Goal: Task Accomplishment & Management: Manage account settings

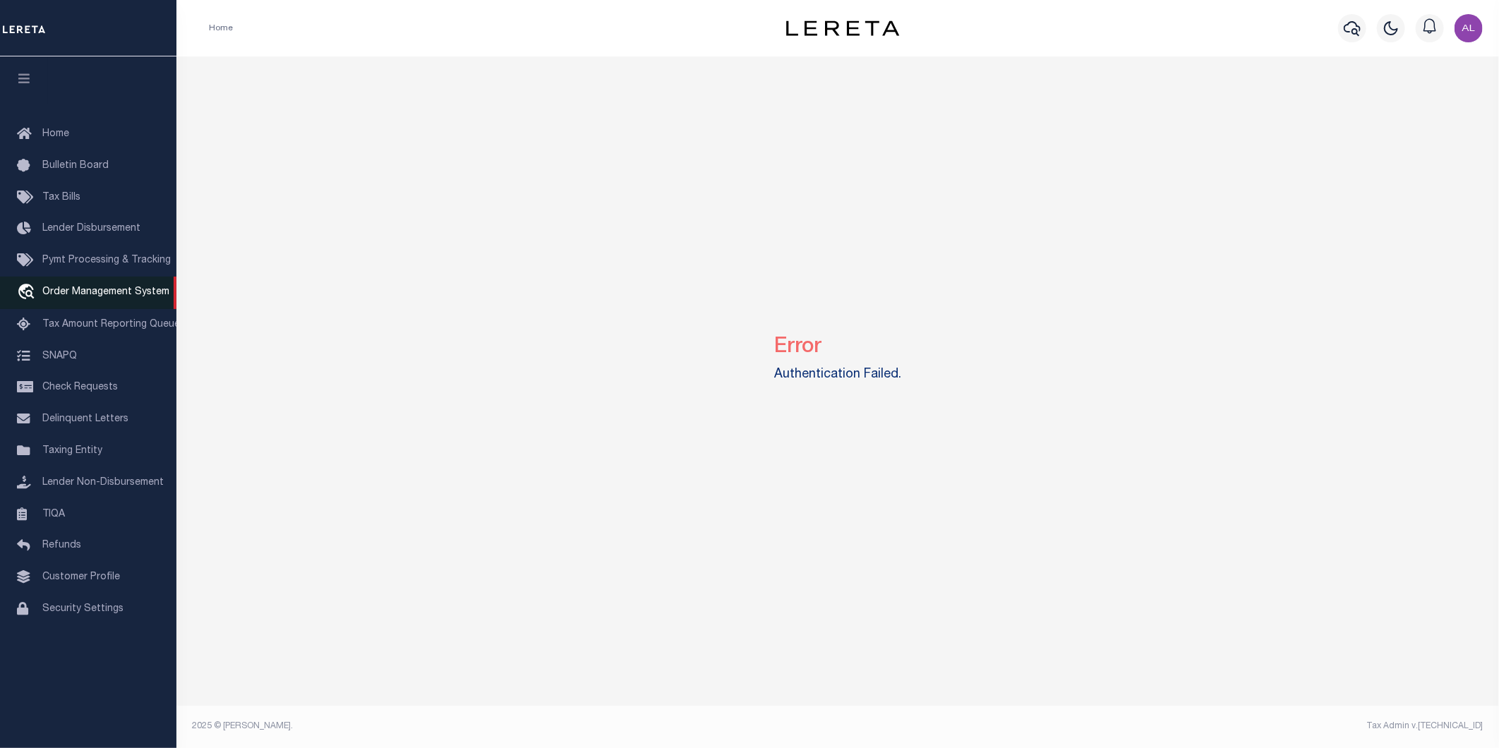
click at [87, 284] on link "travel_explore Order Management System" at bounding box center [88, 293] width 176 height 32
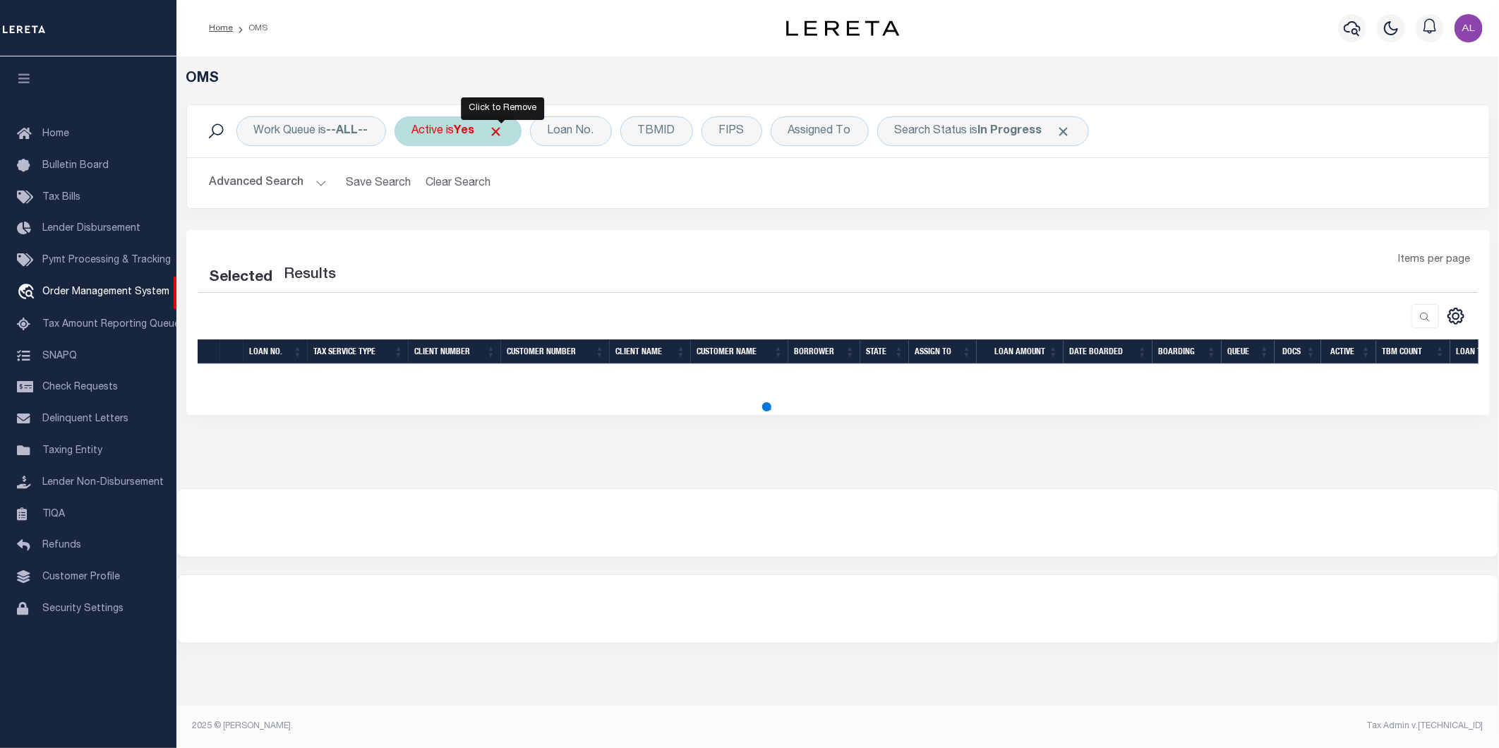
click at [504, 132] on span "Click to Remove" at bounding box center [496, 131] width 15 height 15
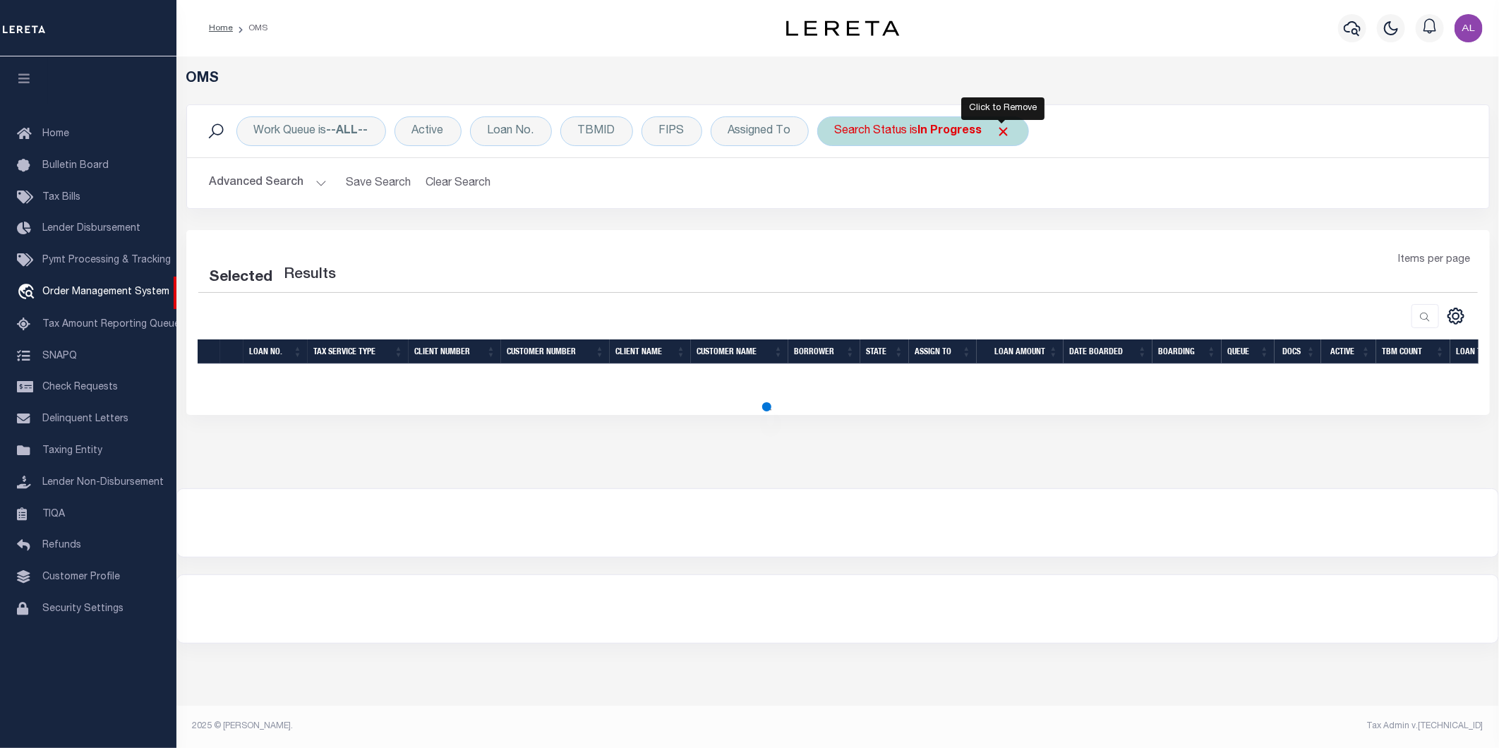
click at [999, 130] on span "Click to Remove" at bounding box center [1003, 131] width 15 height 15
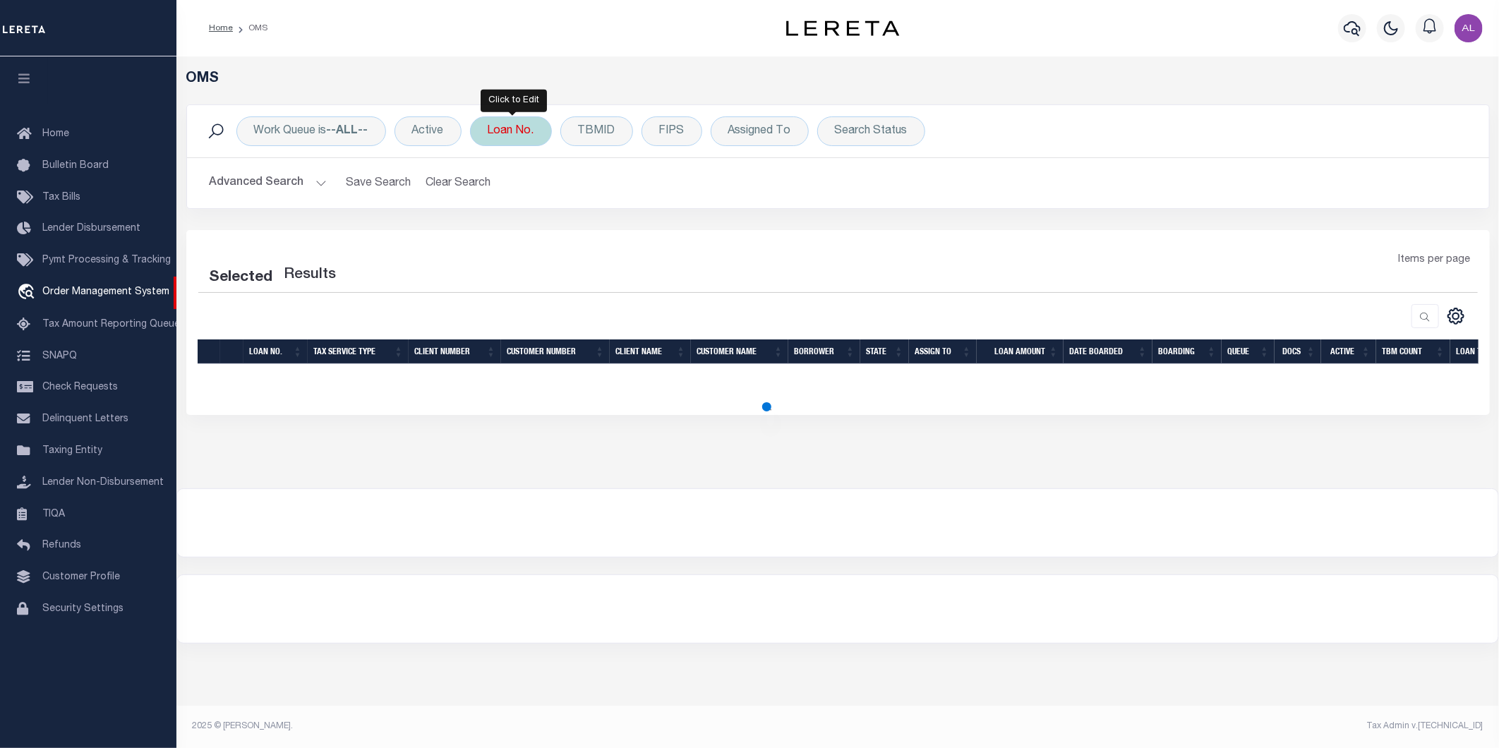
click at [499, 128] on div "Loan No." at bounding box center [511, 131] width 82 height 30
type input "77"
select select "200"
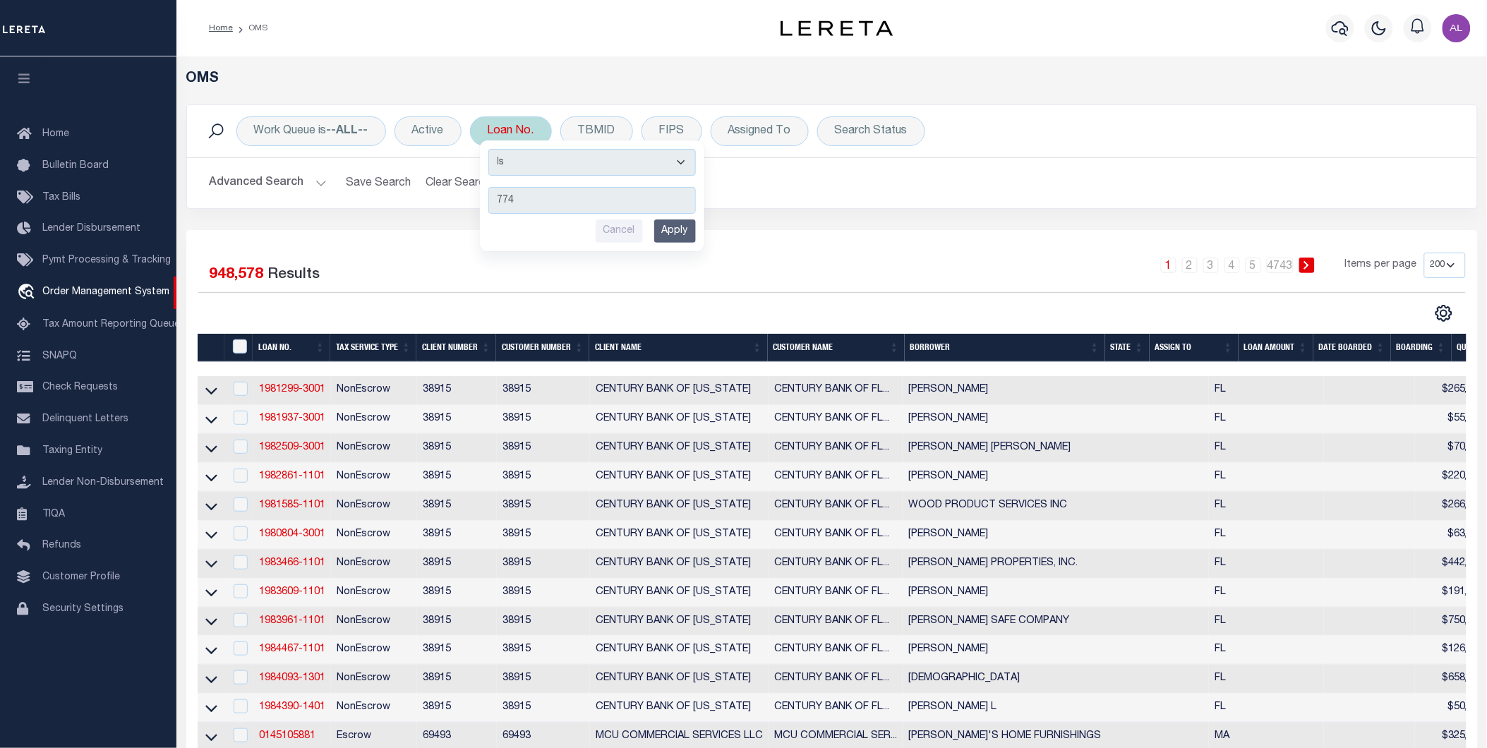
type input "7743"
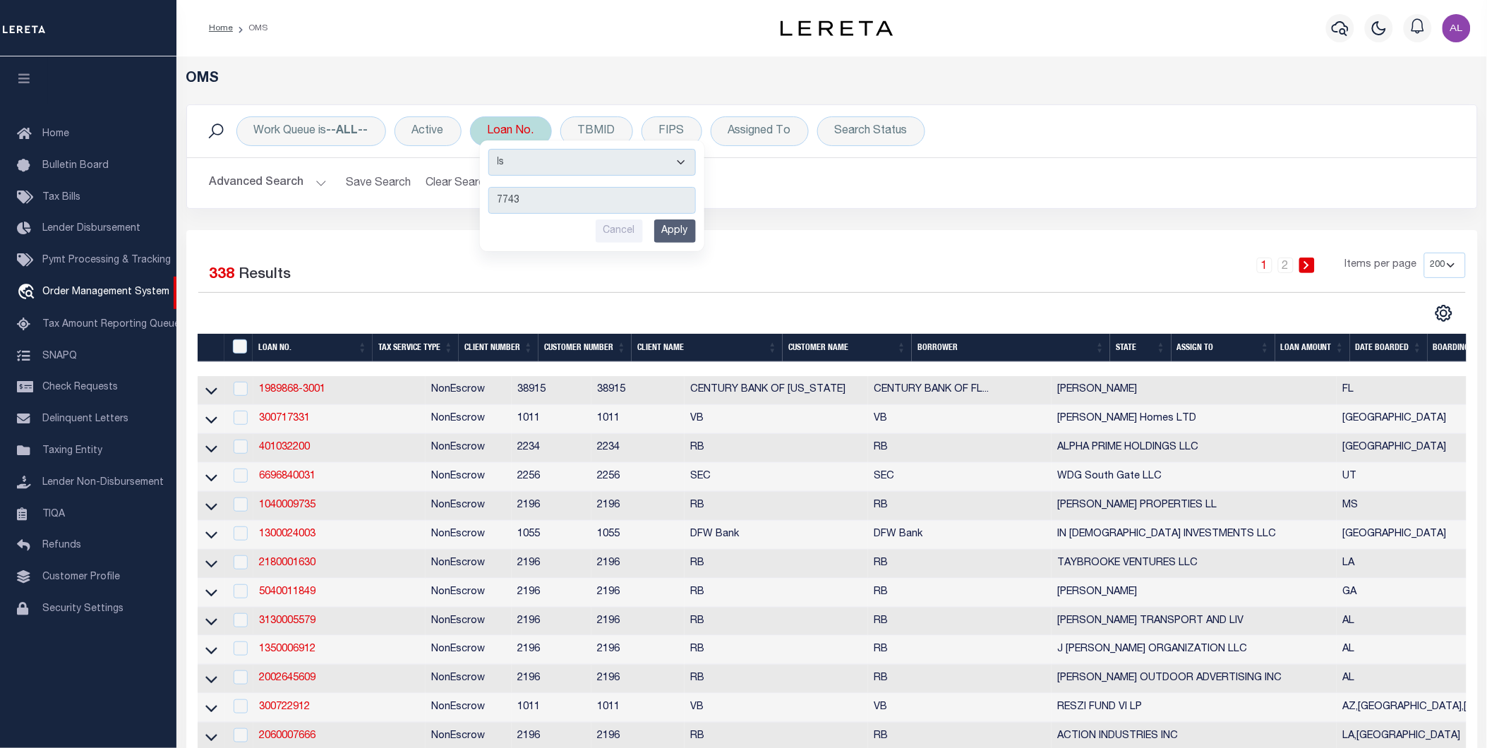
click at [675, 228] on input "Apply" at bounding box center [675, 230] width 42 height 23
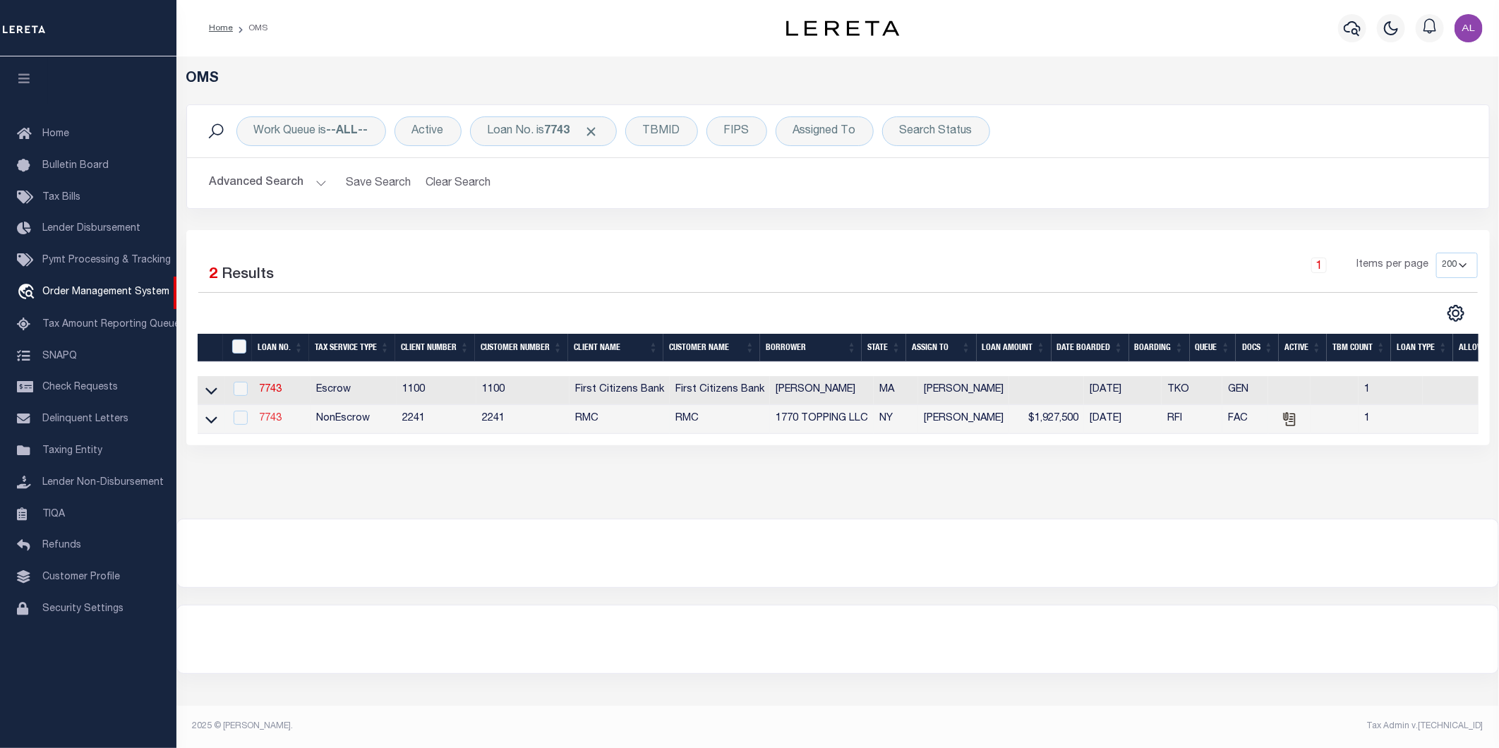
click at [269, 415] on link "7743" at bounding box center [270, 419] width 23 height 10
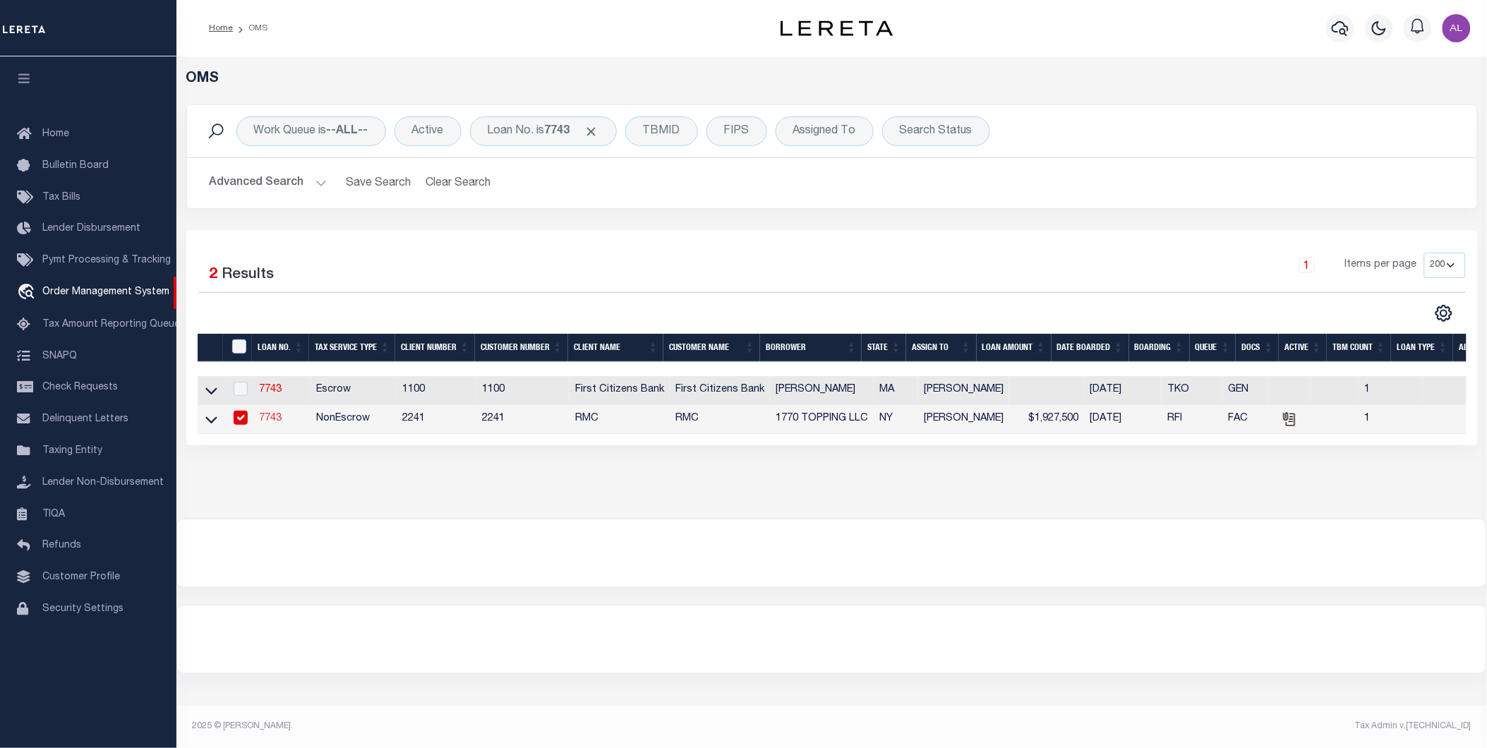
type input "7743"
type input "1770 TOPPING LLC"
select select "False"
select select
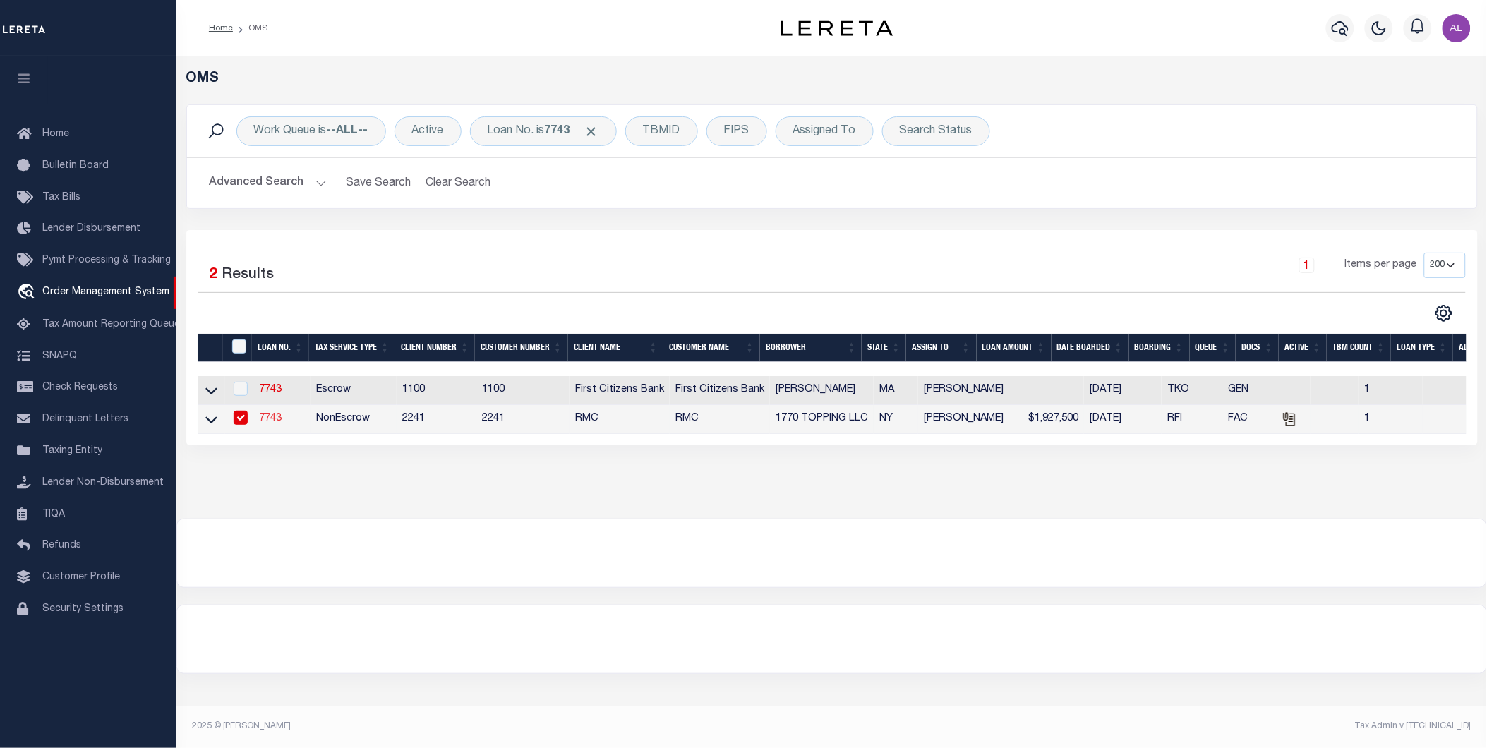
type input "252 Wallabout Street, Apt. 6A"
type input "Brooklyn NY 11206"
select select
select select "NonEscrow"
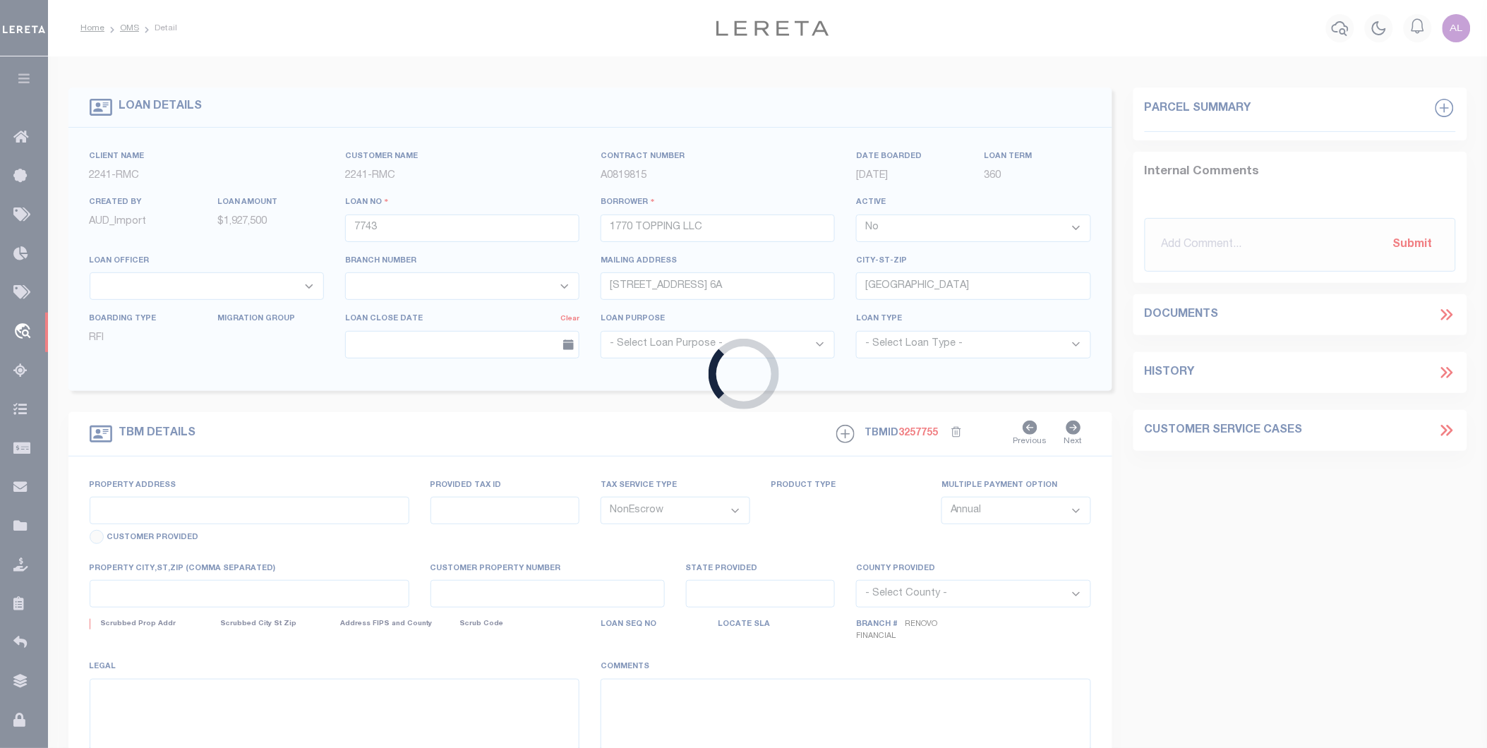
select select "14701"
select select "25066"
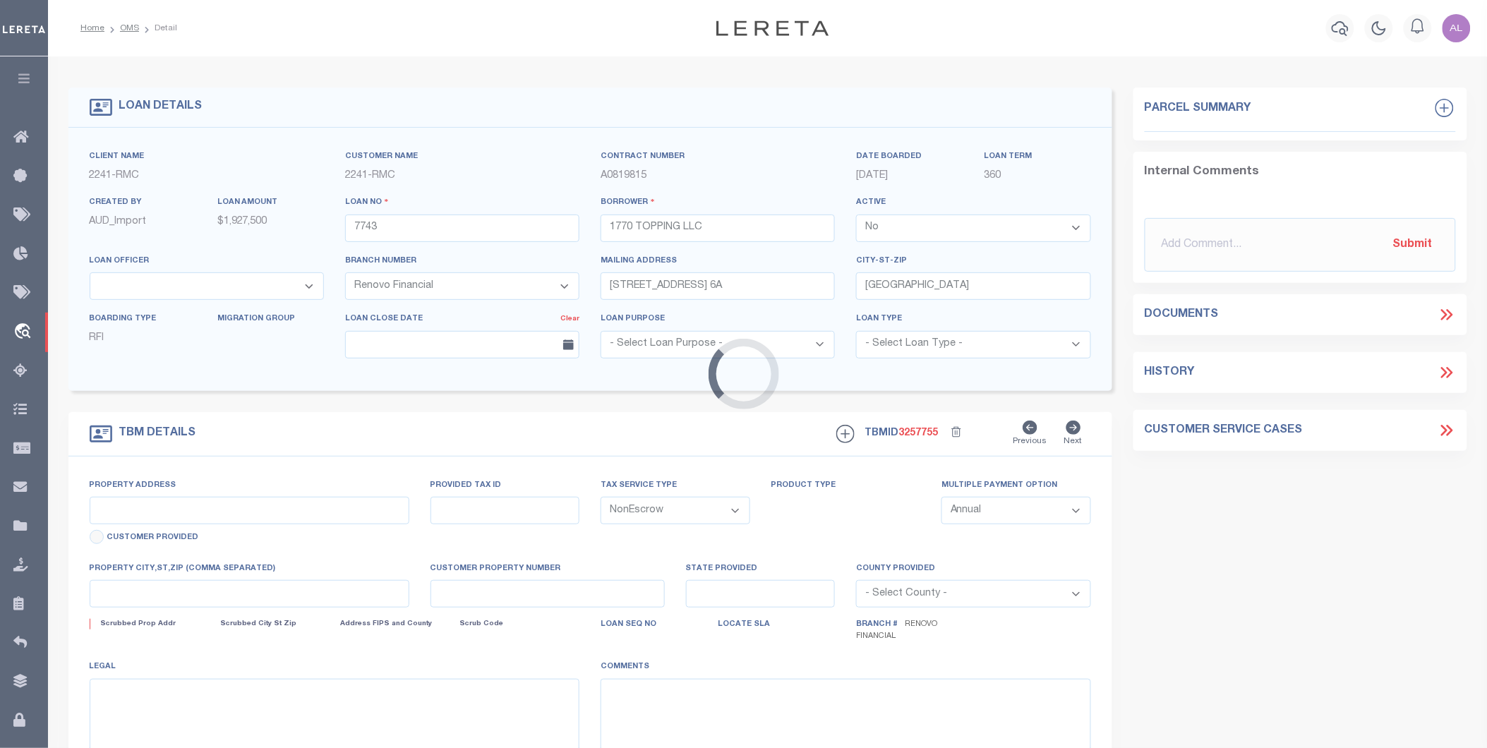
type input "1770 Topping Avenue"
type input "Bronx, NY 10457"
type input "a0k8Y00000d1RHT"
type input "NY"
select select
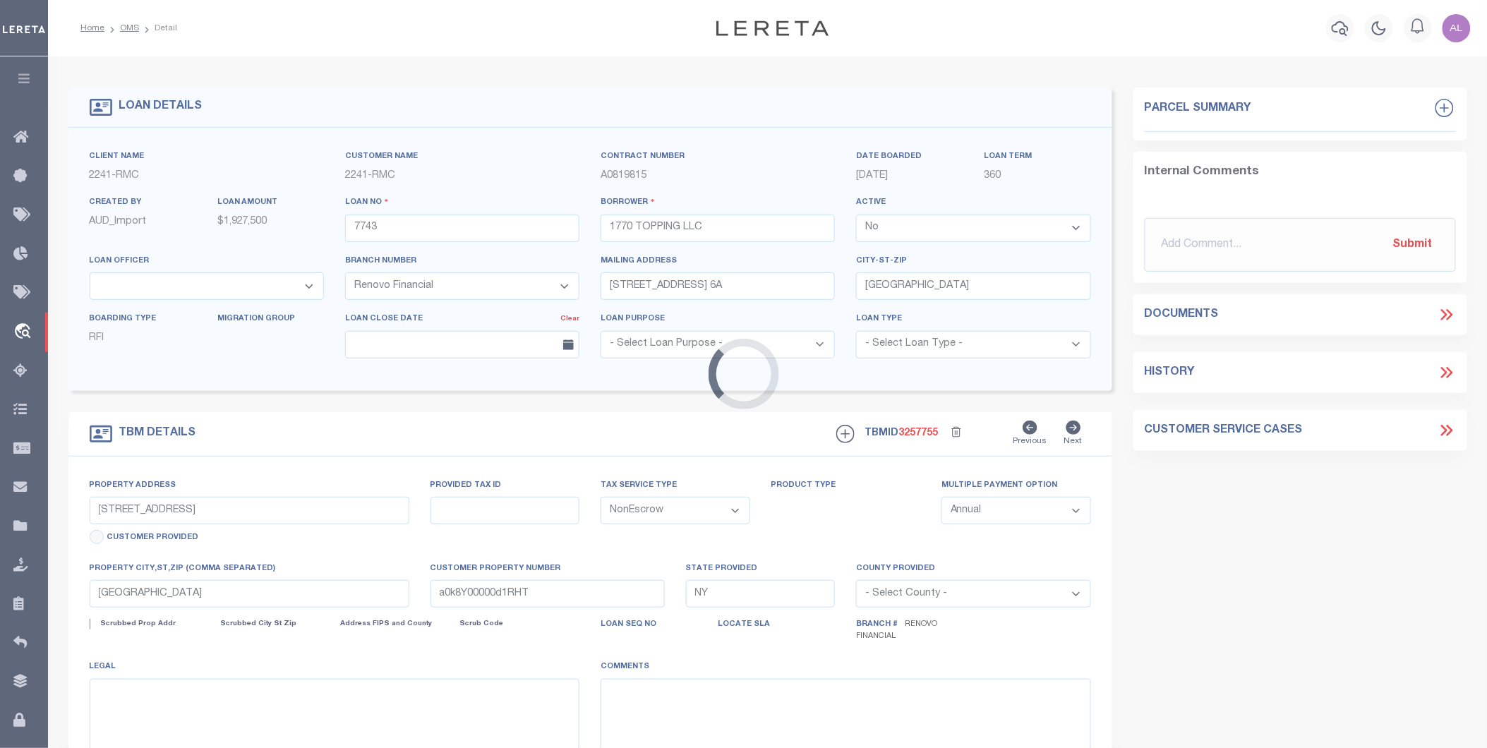
select select
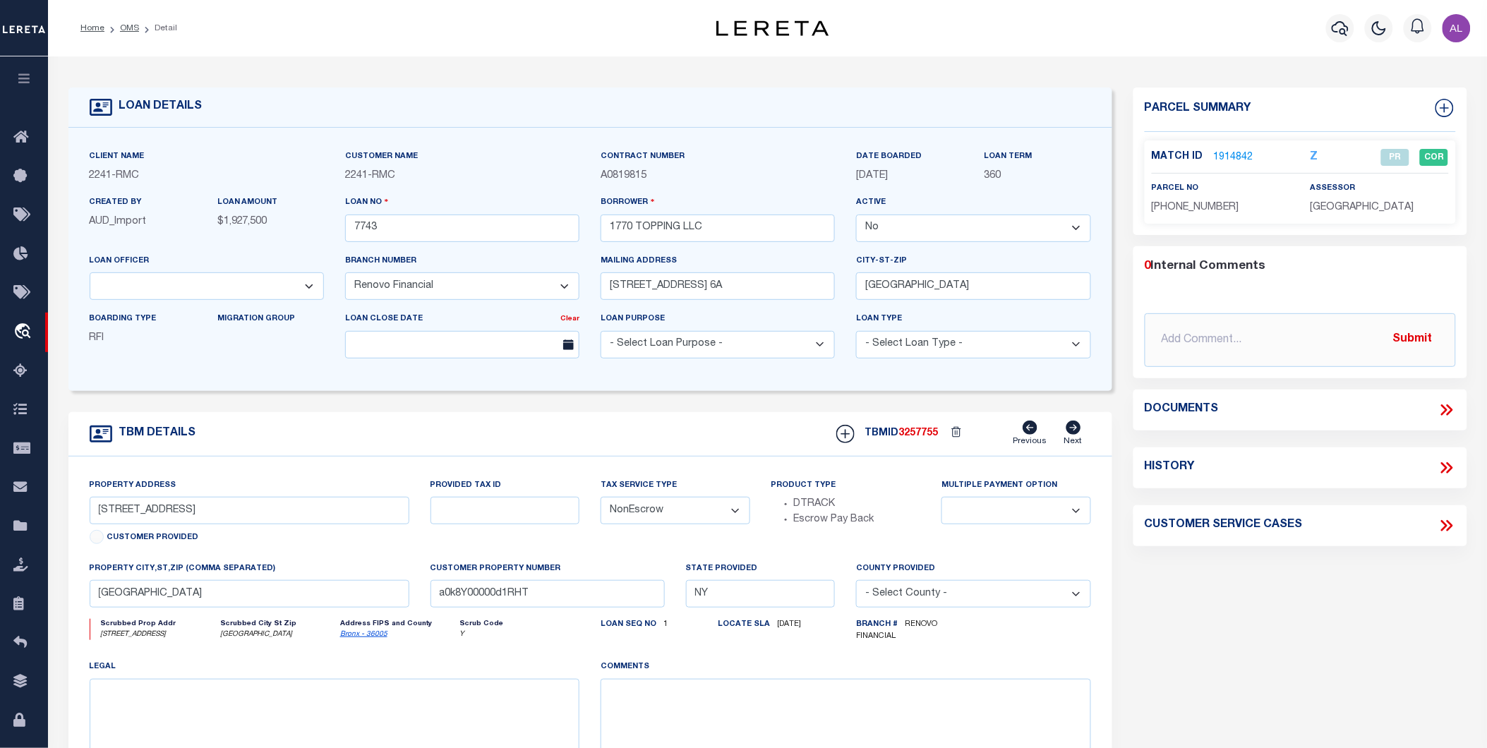
click at [1240, 152] on link "1914842" at bounding box center [1234, 157] width 40 height 15
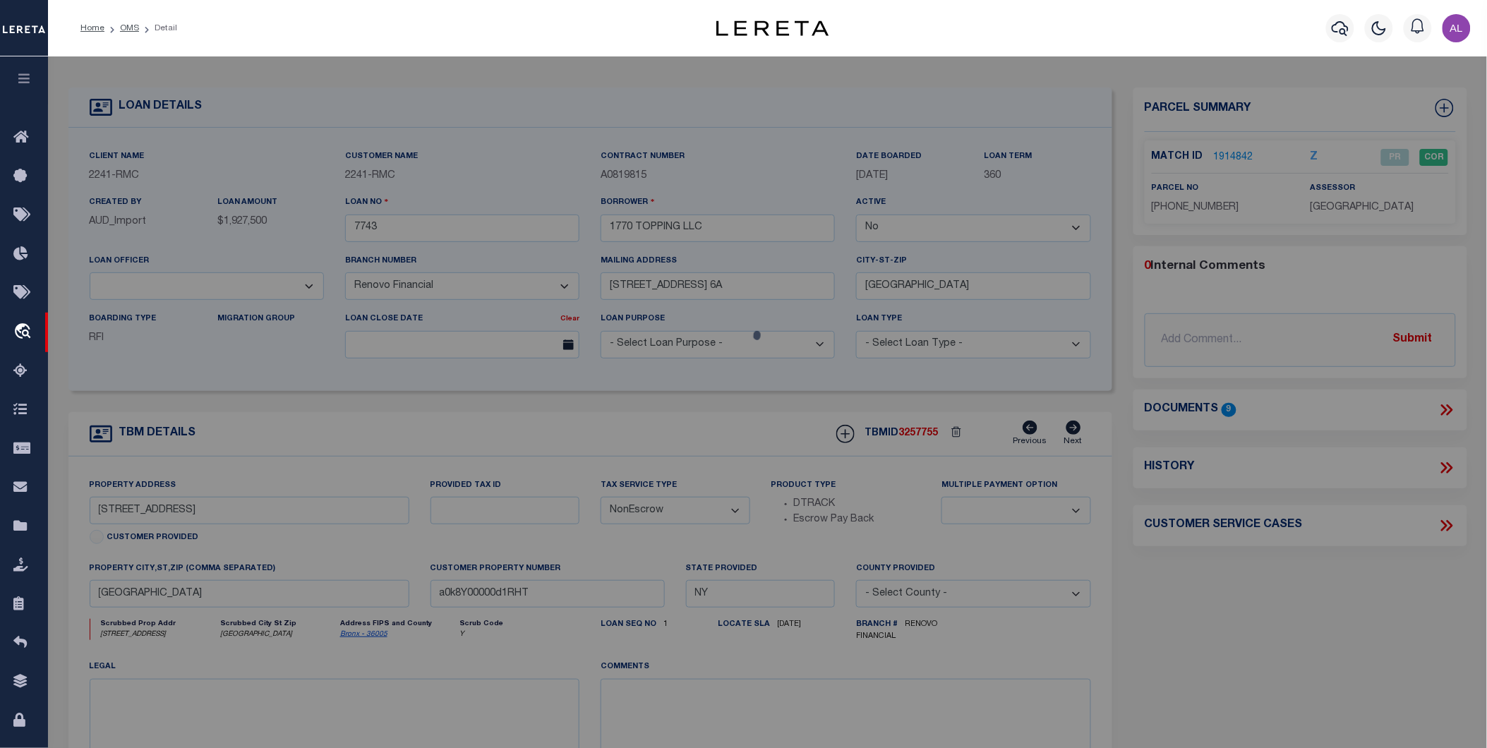
checkbox input "false"
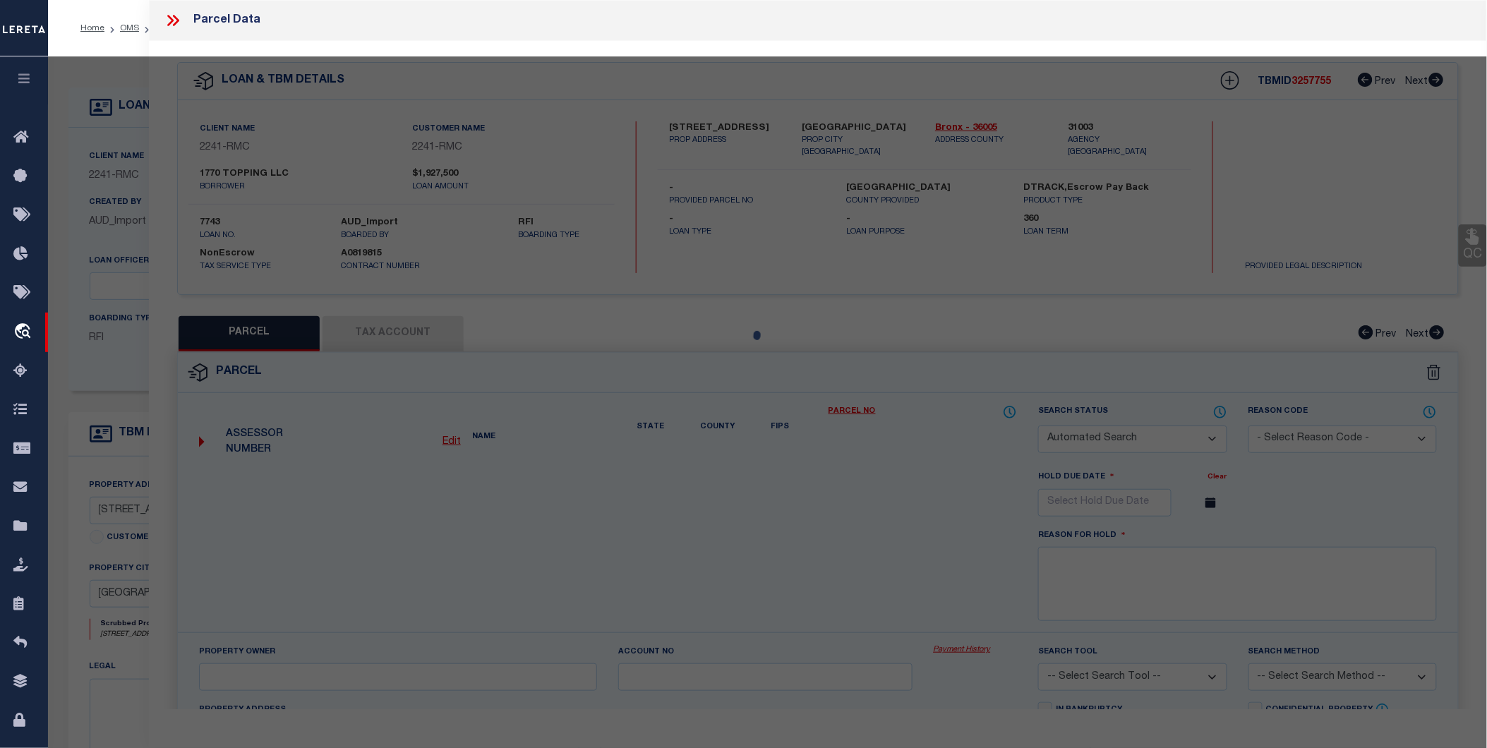
select select "PR"
type input "1770 TOPPING LLC"
select select
type input "1770 TOPPING AVENUE"
checkbox input "false"
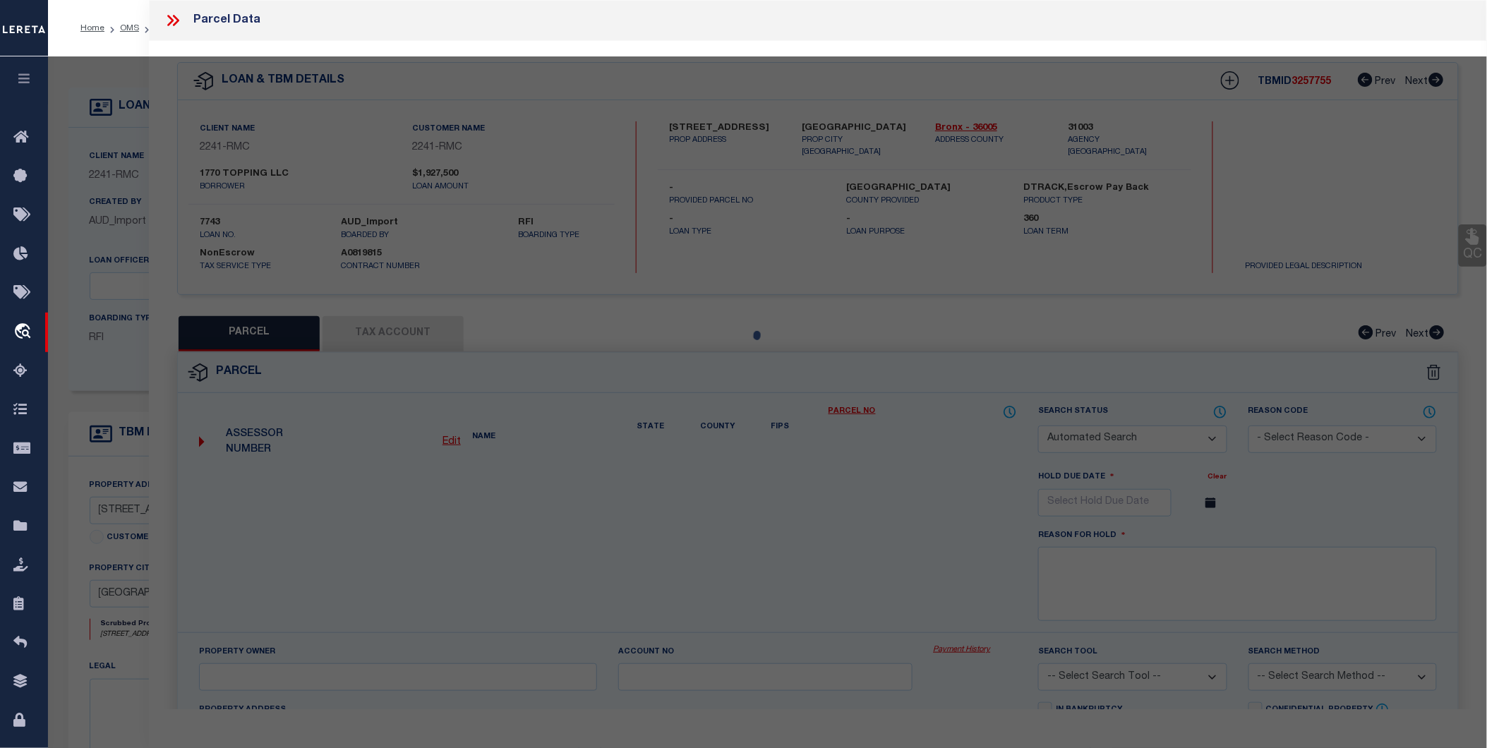
type input "Bronx, NY 10457"
type textarea "Lot Area: 1,900 sf Lot Frontage: 20.00' Lot Depth: 95.00'"
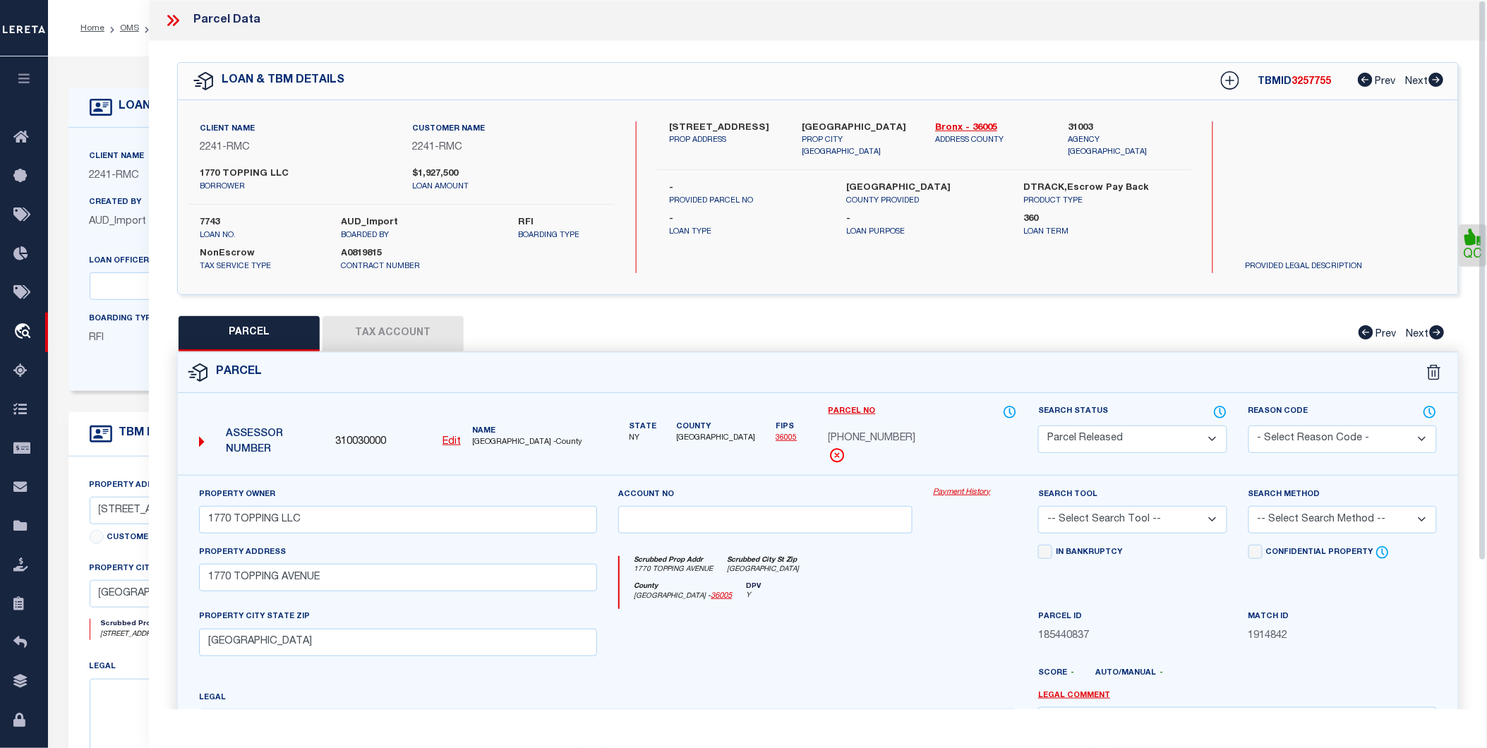
click at [411, 330] on button "Tax Account" at bounding box center [393, 333] width 141 height 35
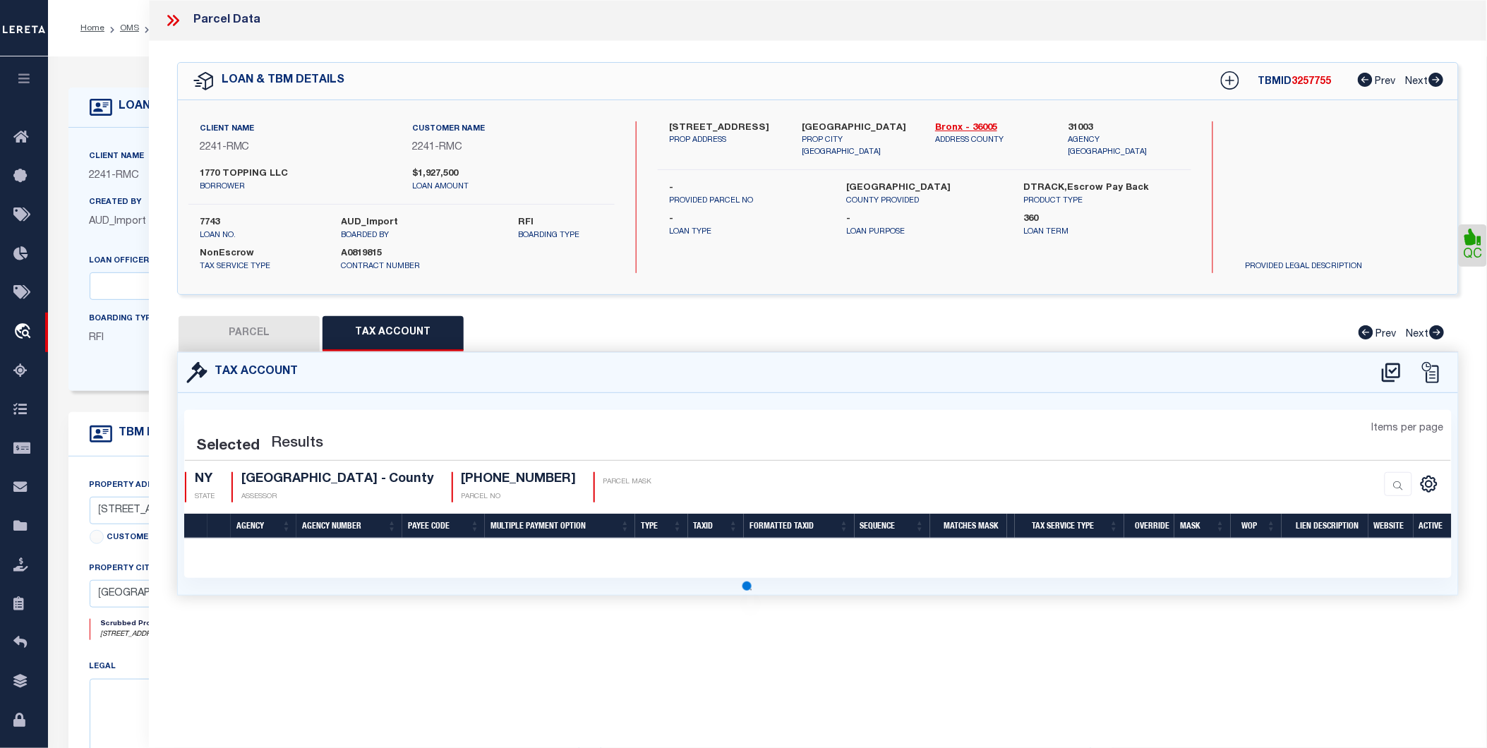
click at [283, 334] on button "PARCEL" at bounding box center [249, 333] width 141 height 35
select select "AS"
checkbox input "false"
select select "PR"
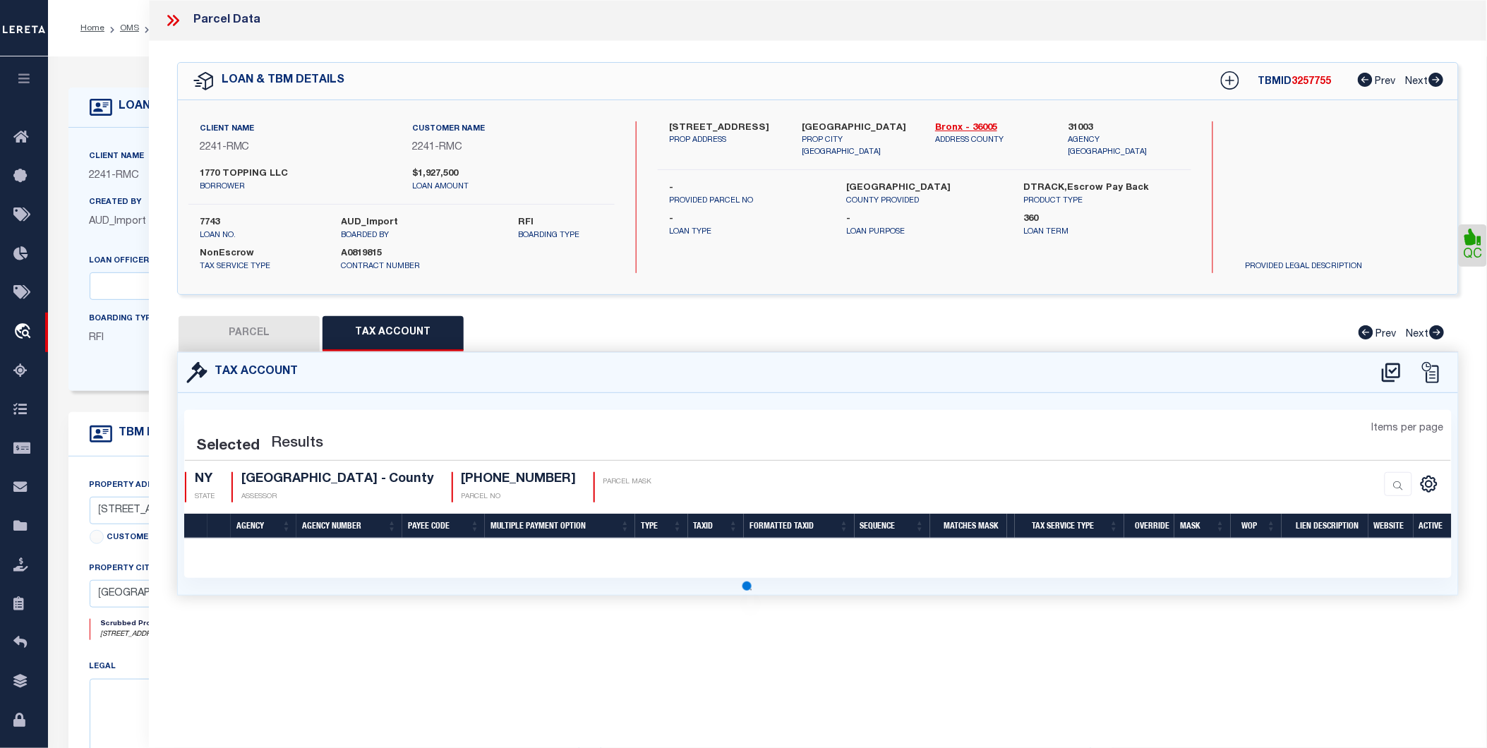
type input "1770 TOPPING LLC"
select select
type input "1770 TOPPING AVENUE"
checkbox input "false"
type input "Bronx, NY 10457"
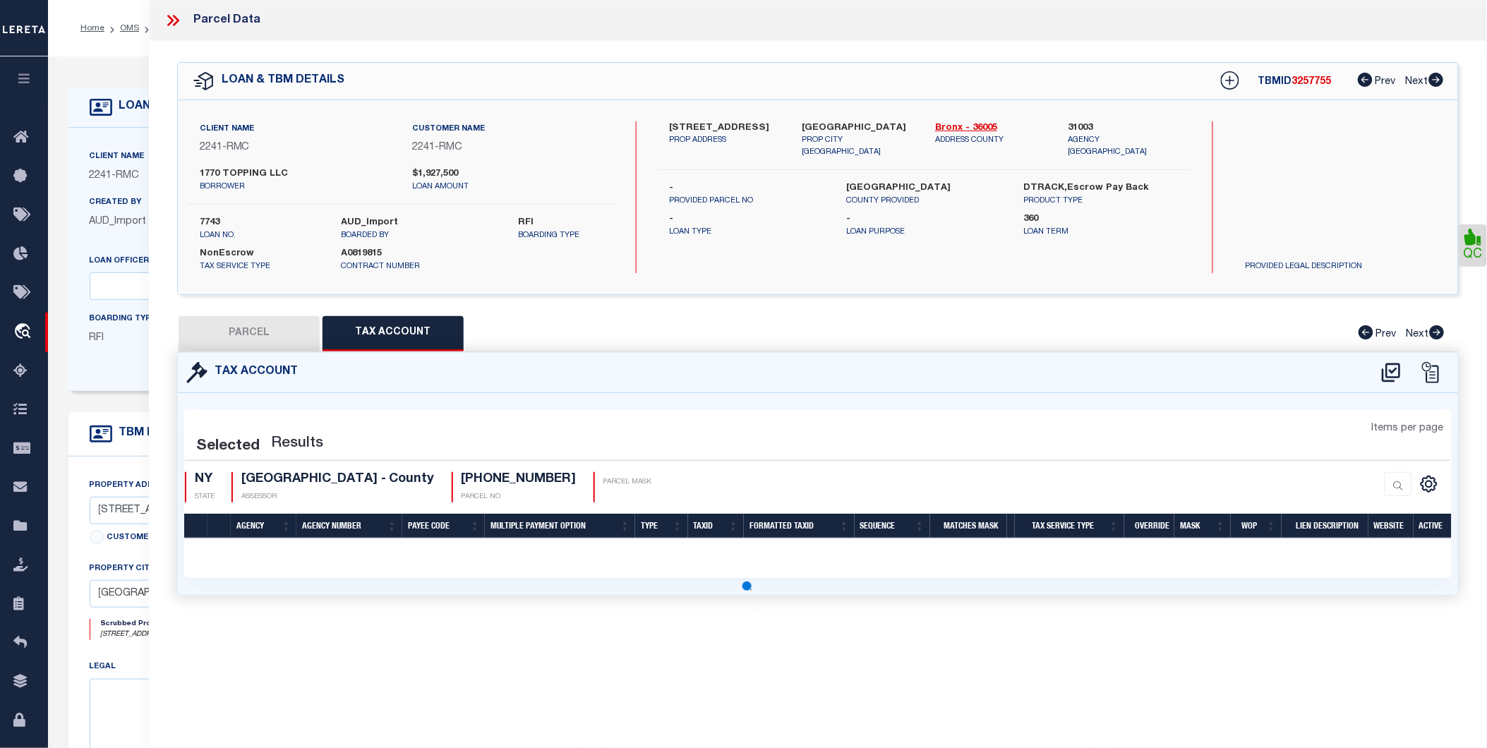
type textarea "Lot Area: 1,900 sf Lot Frontage: 20.00' Lot Depth: 95.00'"
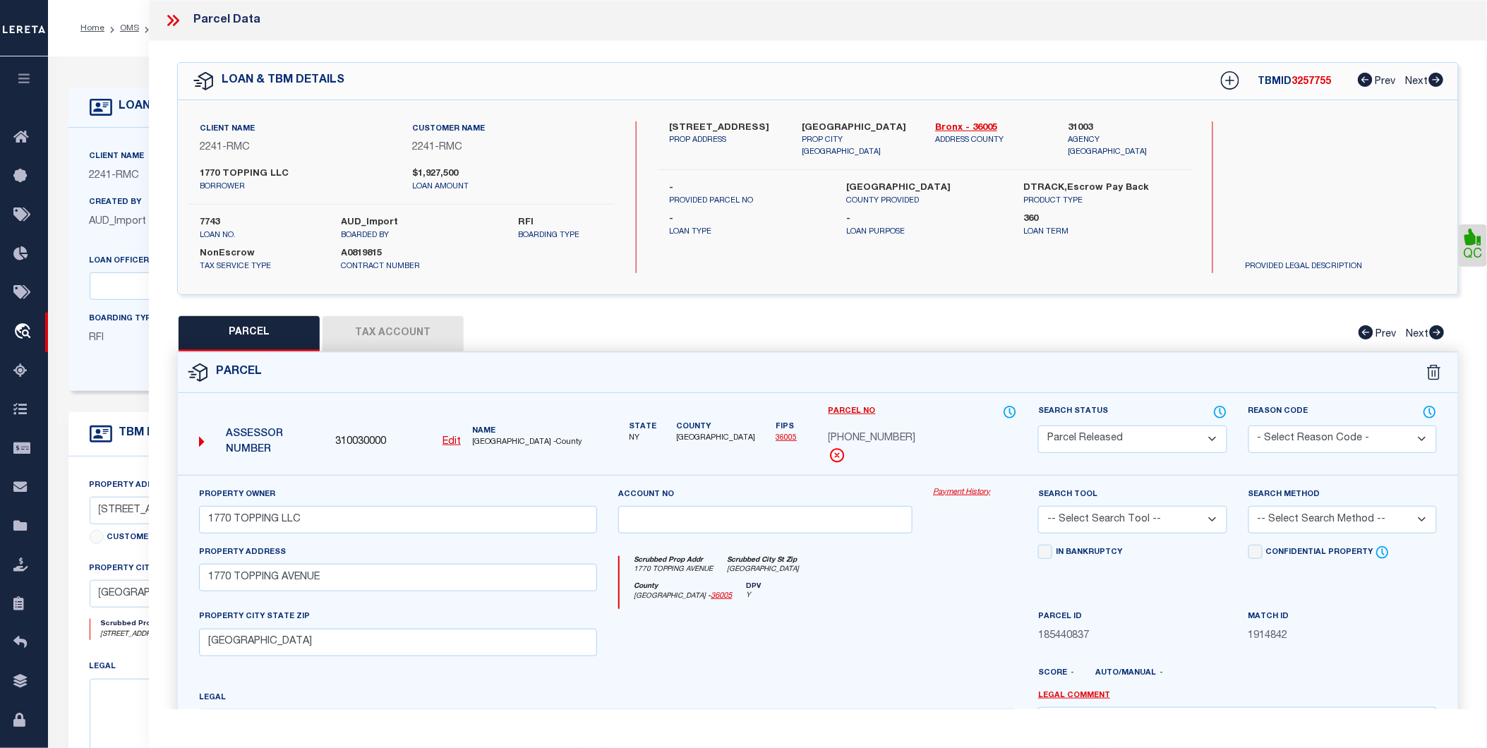
click at [957, 491] on link "Payment History" at bounding box center [976, 493] width 84 height 12
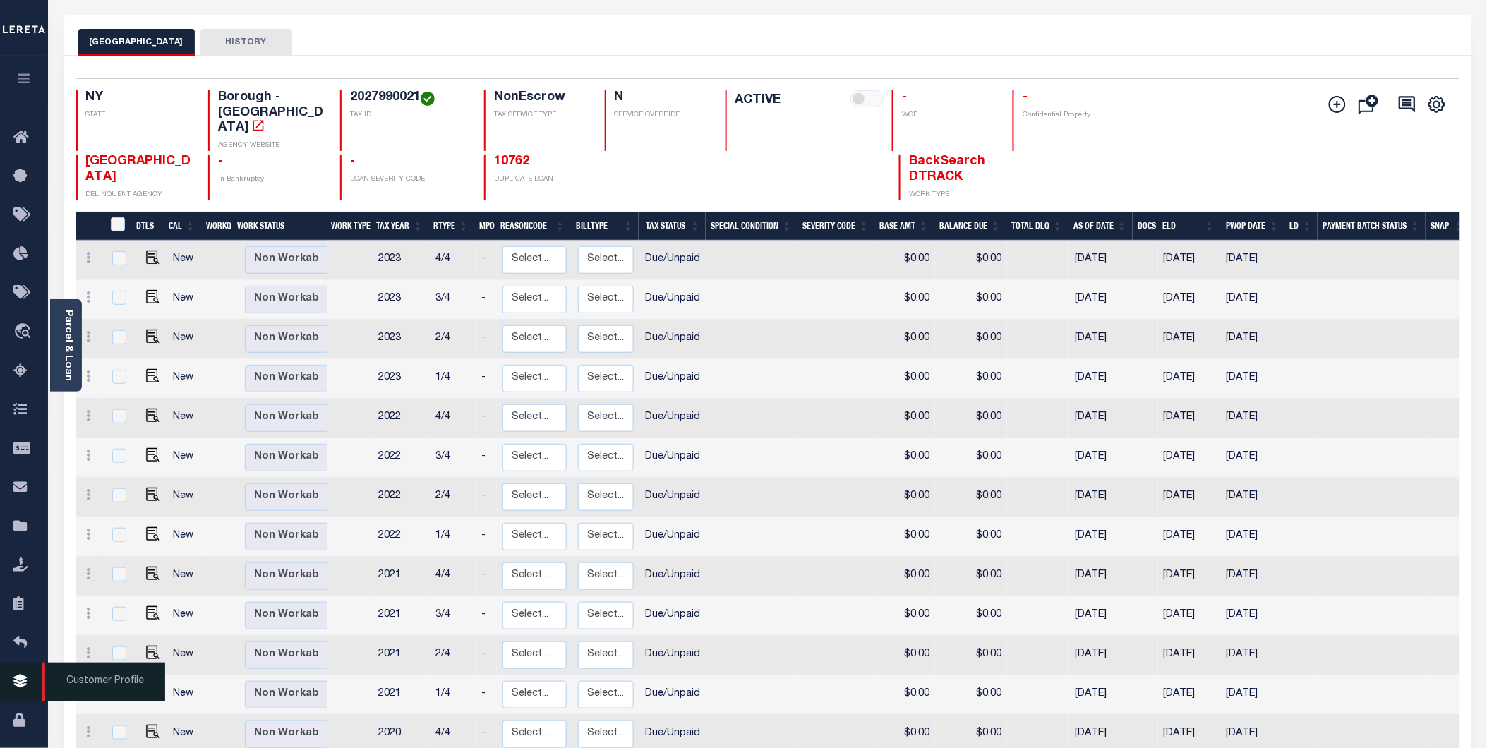
scroll to position [68, 0]
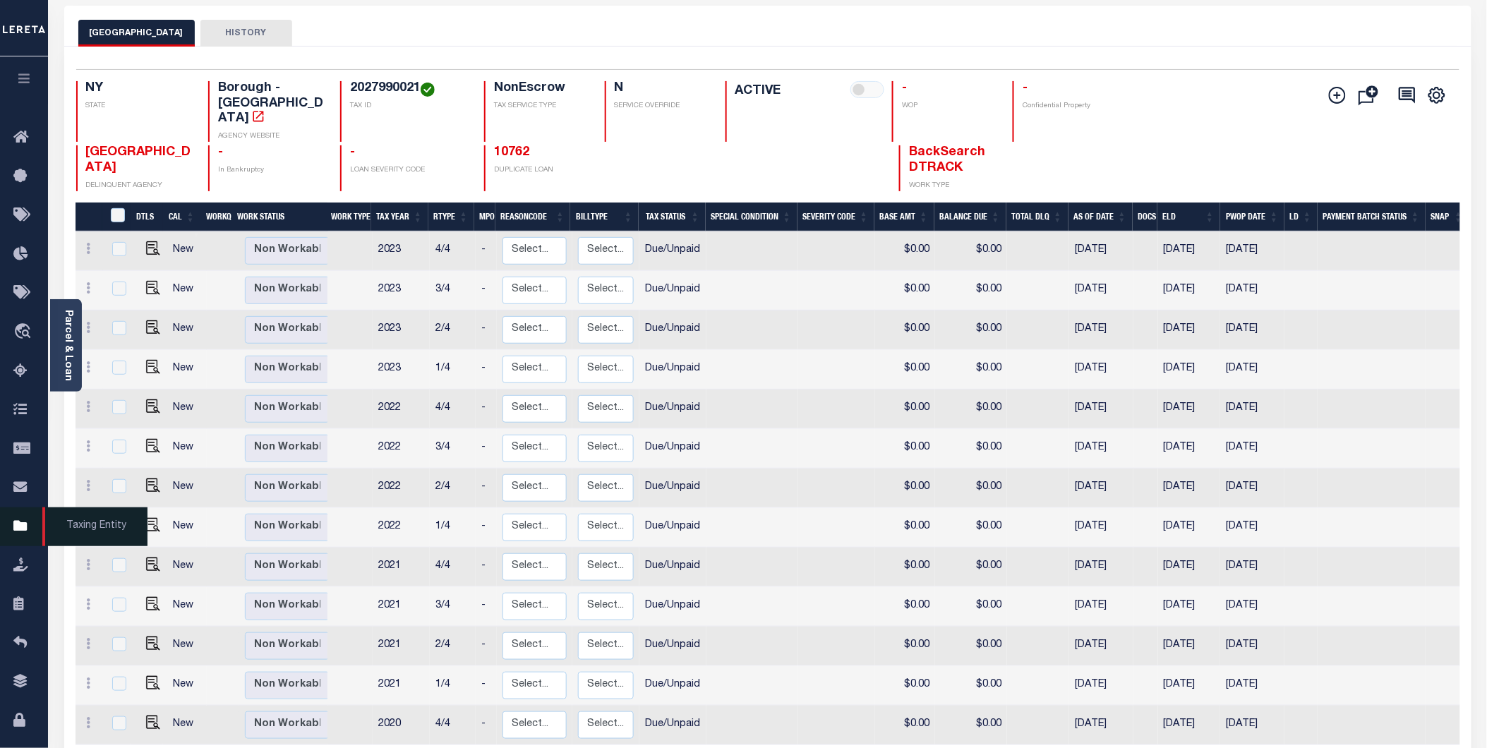
click at [18, 522] on icon at bounding box center [24, 527] width 23 height 18
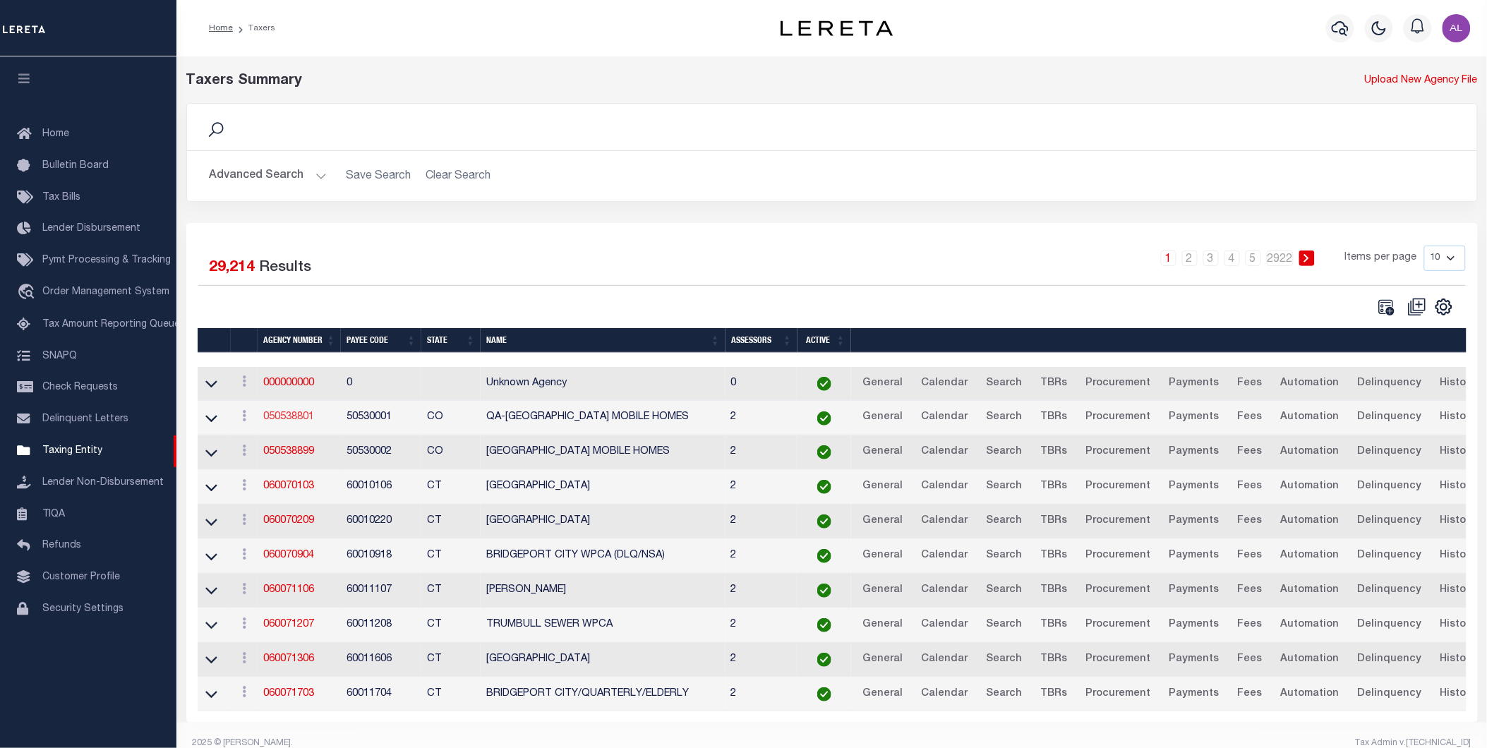
click at [288, 414] on link "050538801" at bounding box center [288, 417] width 51 height 10
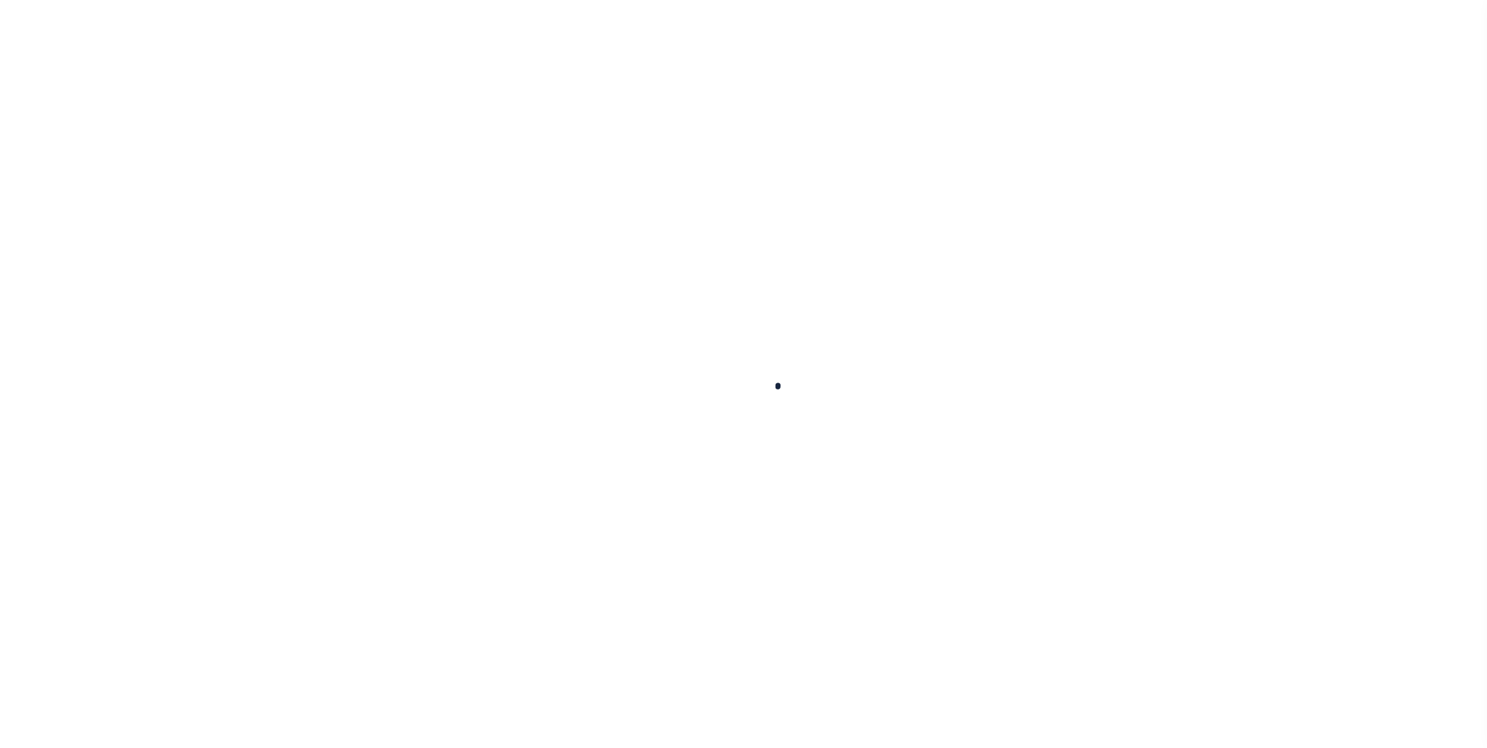
select select
checkbox input "false"
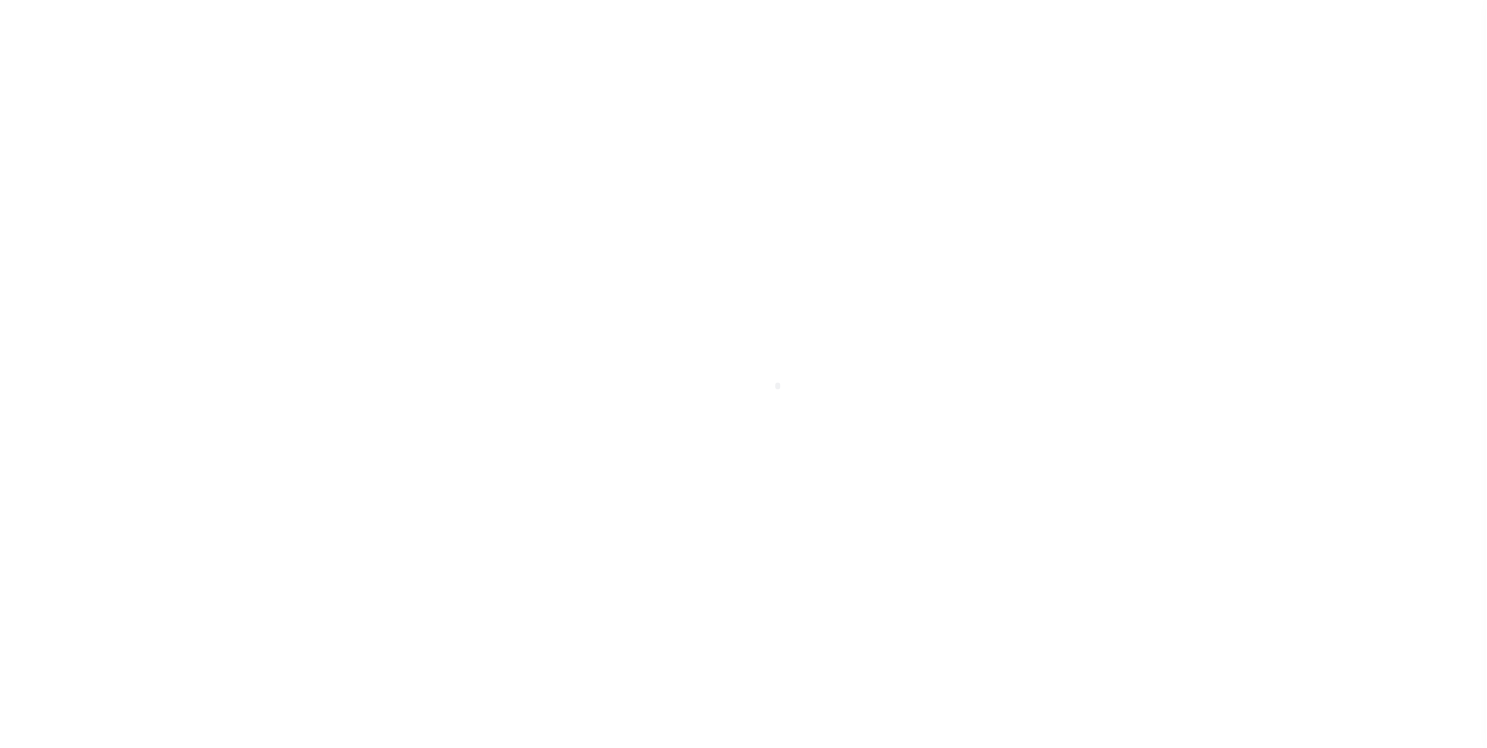
checkbox input "false"
type input "810500000"
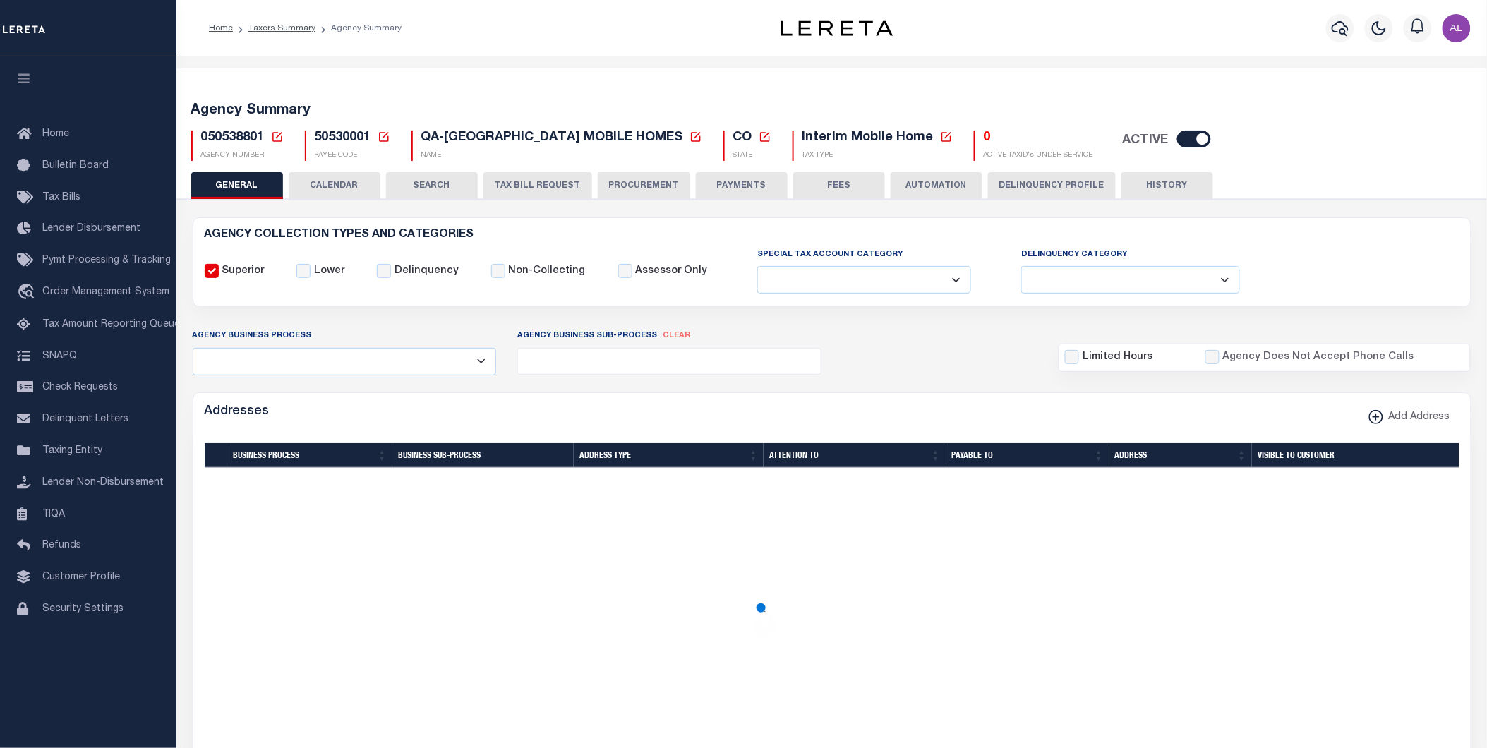
click at [325, 180] on button "CALENDAR" at bounding box center [335, 185] width 92 height 27
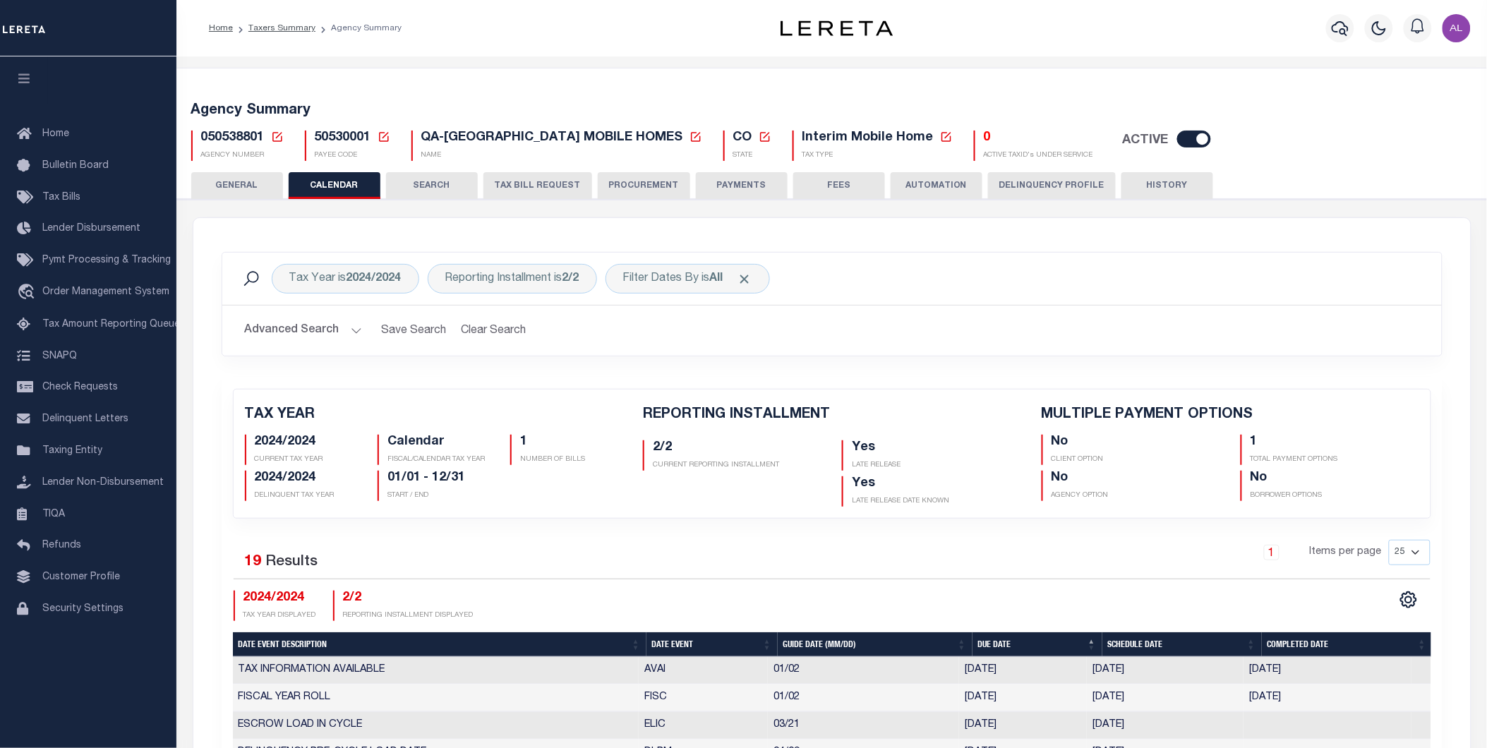
checkbox input "false"
type input "1"
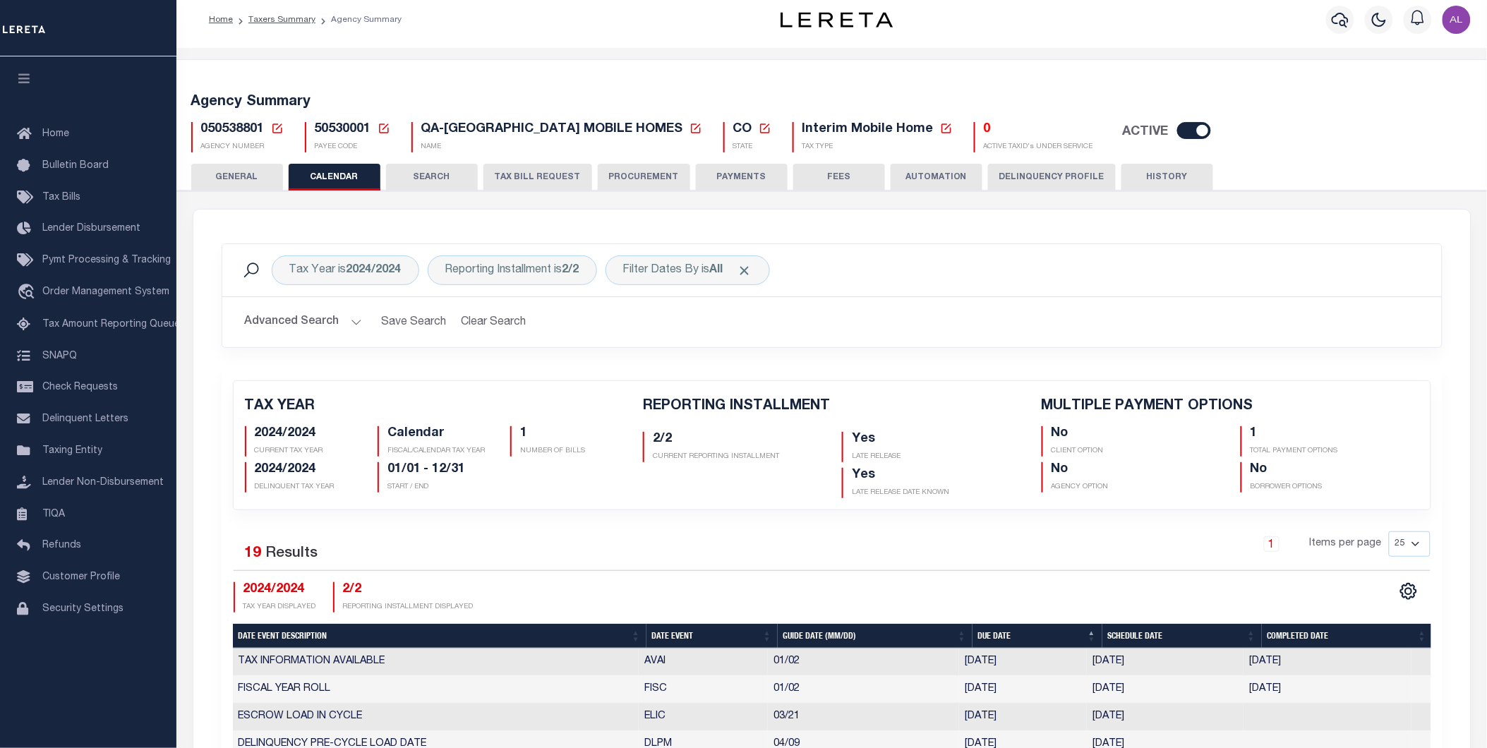
scroll to position [10, 0]
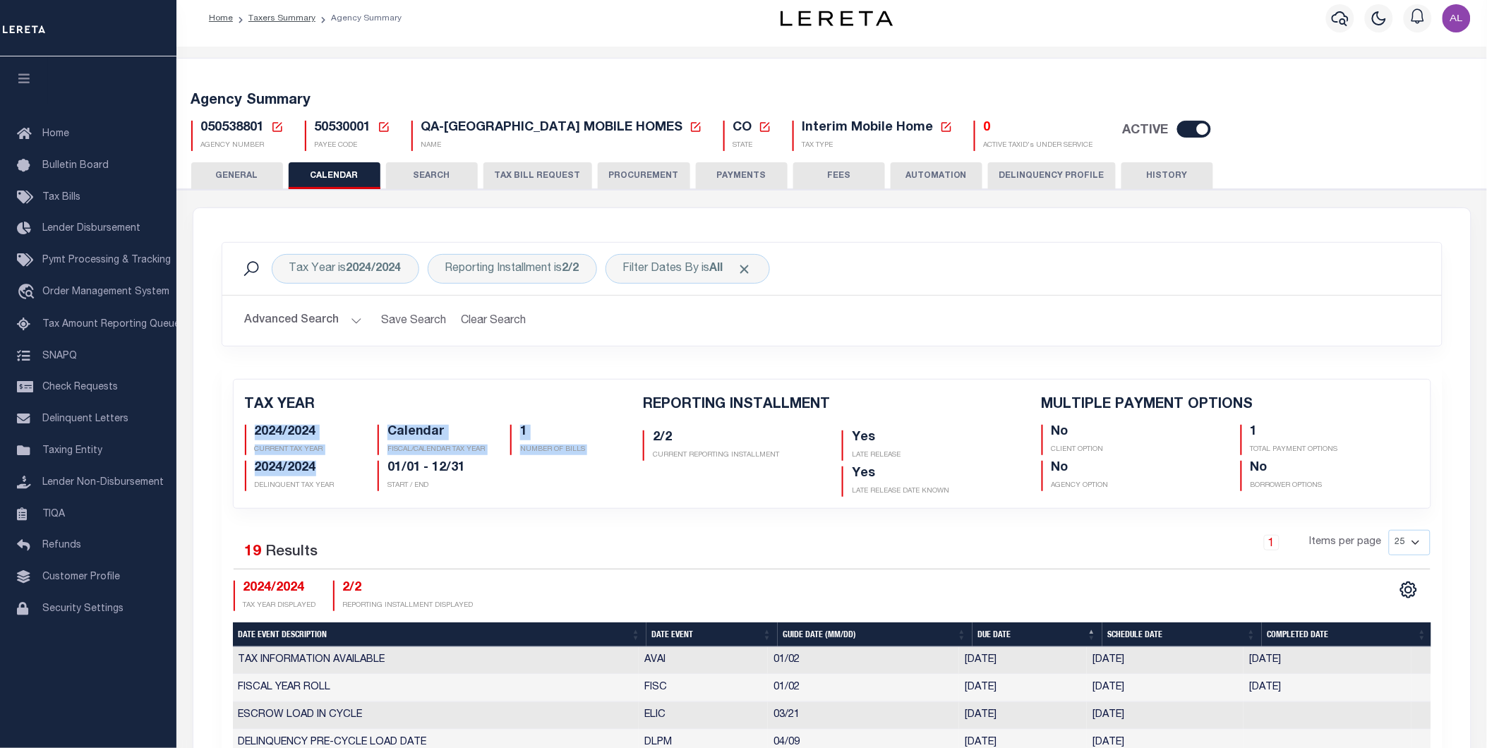
drag, startPoint x: 255, startPoint y: 433, endPoint x: 318, endPoint y: 471, distance: 74.1
click at [318, 471] on div "2024/2024 CURRENT TAX YEAR Calendar FISCAL/CALENDAR TAX YEAR 1 NUMBER OF BILLS" at bounding box center [433, 455] width 399 height 72
click at [279, 448] on p "CURRENT TAX YEAR" at bounding box center [306, 450] width 102 height 11
click at [278, 483] on p "DELINQUENT TAX YEAR" at bounding box center [306, 486] width 102 height 11
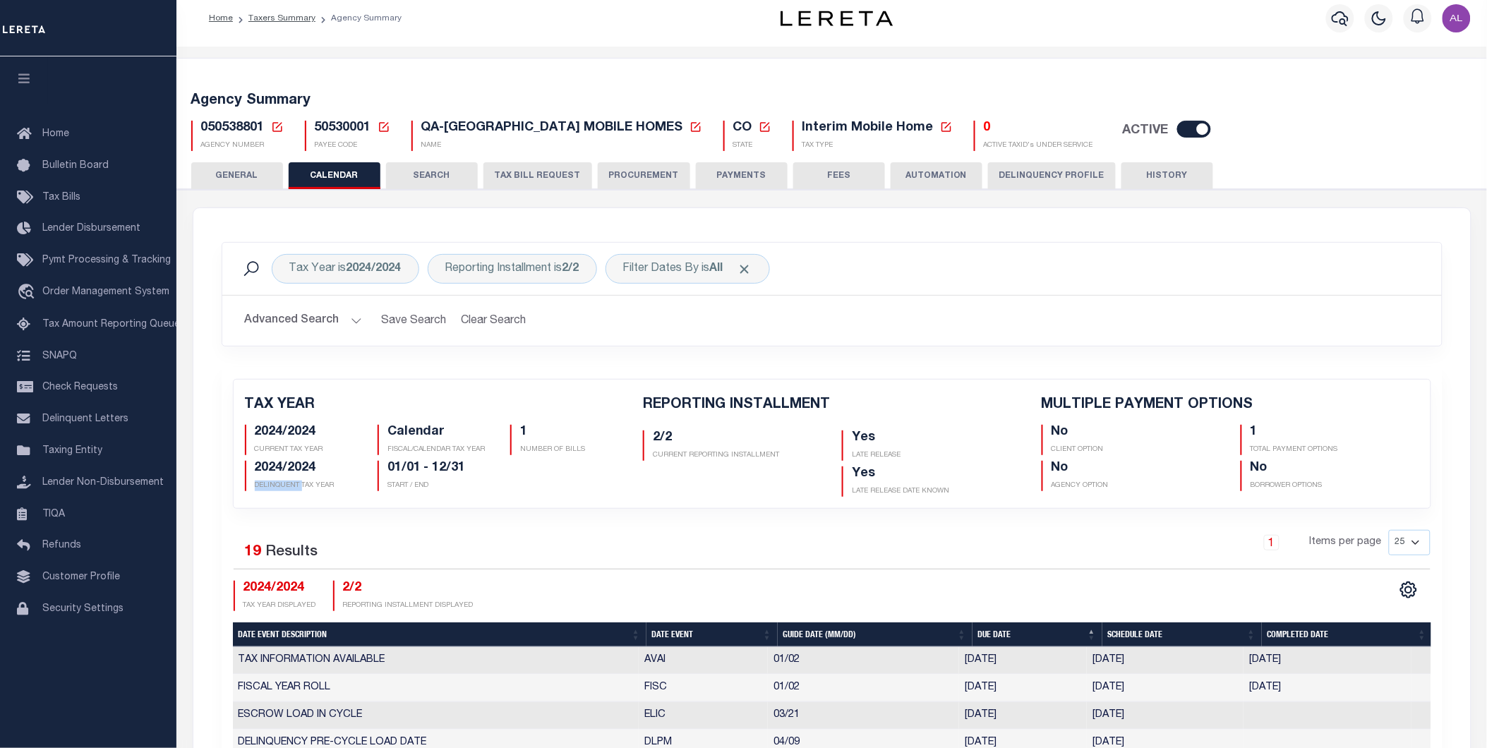
click at [278, 483] on p "DELINQUENT TAX YEAR" at bounding box center [306, 486] width 102 height 11
click at [294, 469] on h5 "2024/2024" at bounding box center [306, 469] width 102 height 16
